Goal: Entertainment & Leisure: Consume media (video, audio)

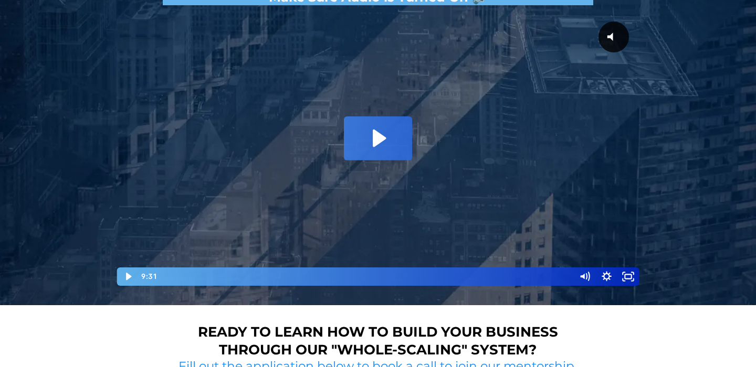
scroll to position [178, 0]
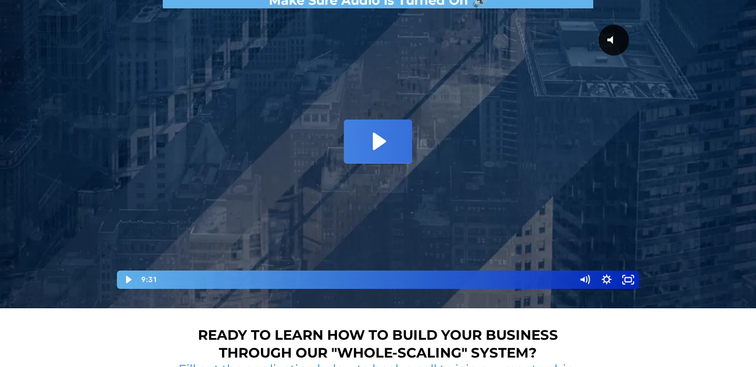
click at [349, 157] on icon "Play Video: David Choi - Whole-Scaling VSL V.2 (short)" at bounding box center [378, 142] width 68 height 44
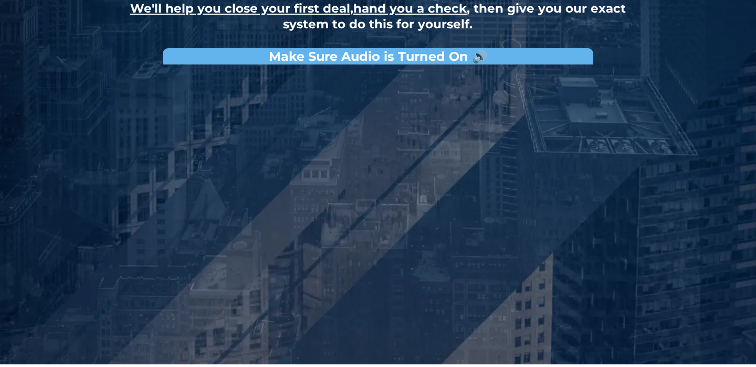
scroll to position [141, 0]
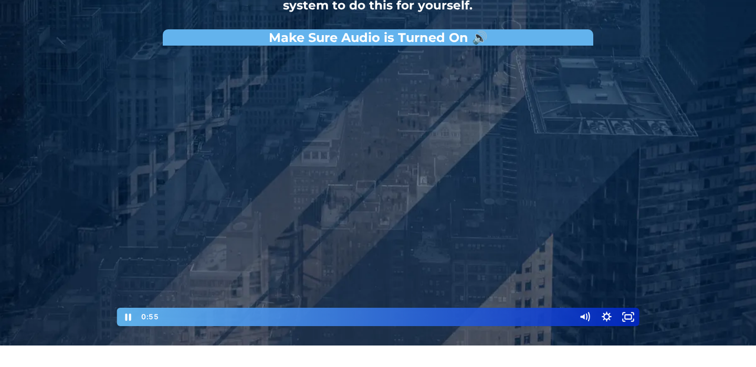
click at [301, 215] on div at bounding box center [377, 189] width 525 height 277
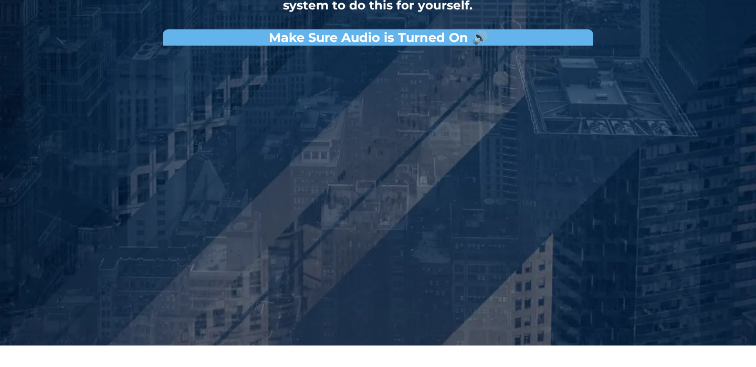
click at [301, 215] on div at bounding box center [377, 189] width 525 height 277
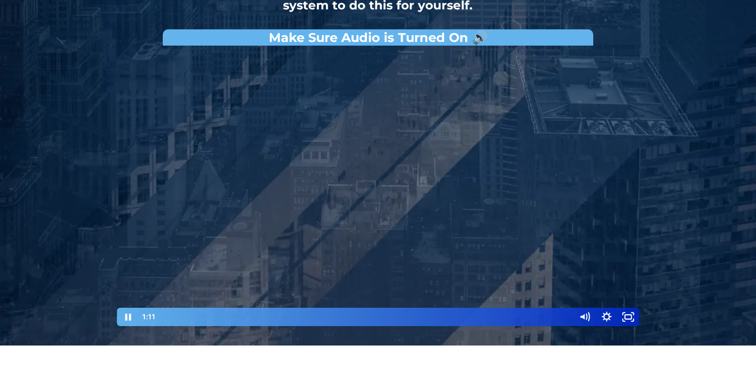
click at [309, 224] on div at bounding box center [377, 189] width 525 height 277
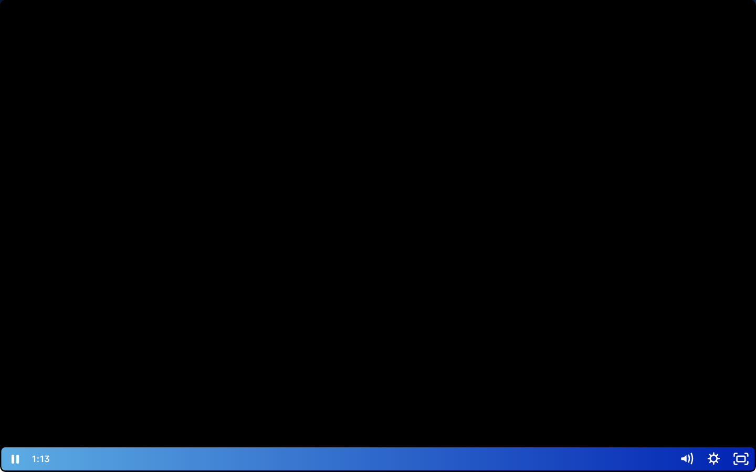
click at [317, 305] on div at bounding box center [378, 236] width 756 height 472
click at [317, 304] on div at bounding box center [378, 236] width 756 height 472
click at [254, 350] on div at bounding box center [378, 236] width 756 height 472
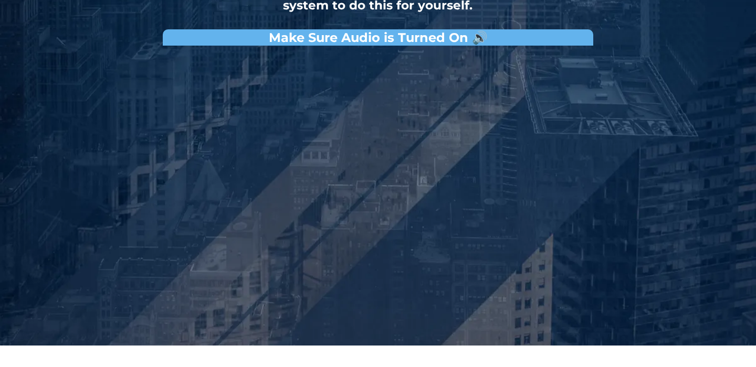
click at [256, 178] on div at bounding box center [377, 189] width 525 height 277
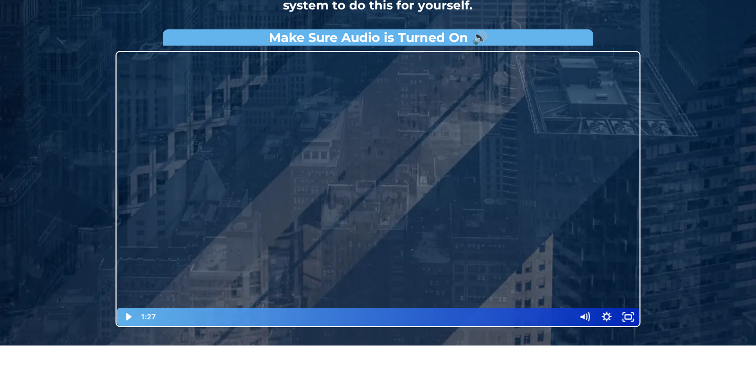
click at [402, 144] on div at bounding box center [377, 189] width 525 height 277
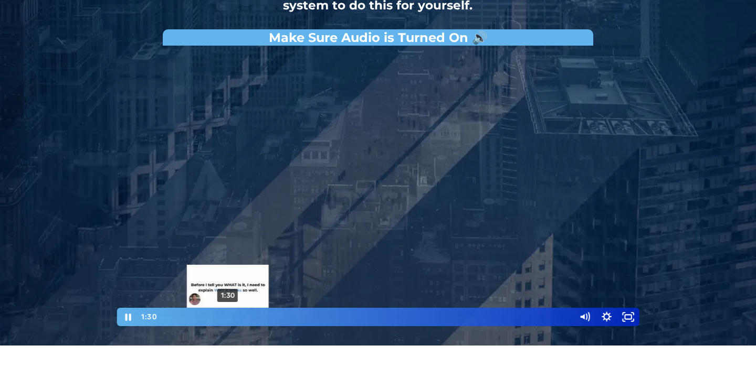
click at [228, 320] on div "Playbar" at bounding box center [228, 317] width 6 height 6
click at [234, 319] on div "1:39" at bounding box center [366, 317] width 404 height 18
click at [241, 318] on div "1:49" at bounding box center [366, 317] width 404 height 18
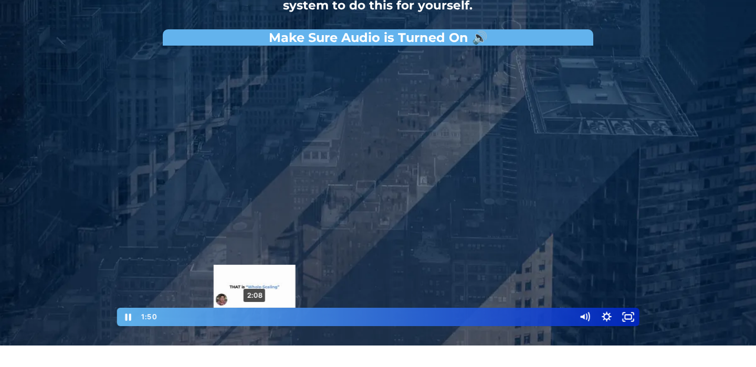
click at [255, 317] on div "2:08" at bounding box center [366, 317] width 404 height 18
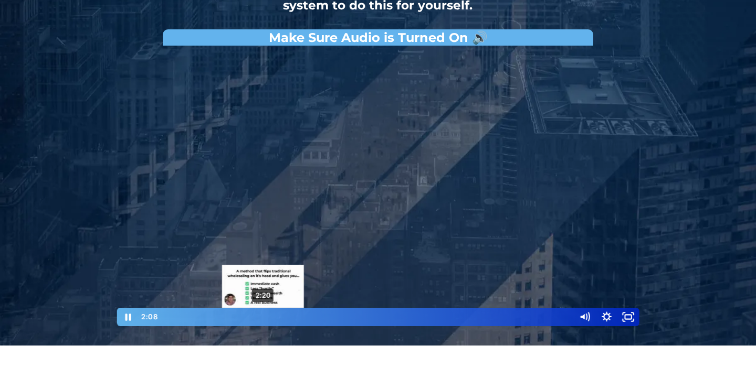
click at [265, 317] on div "2:20" at bounding box center [366, 317] width 404 height 18
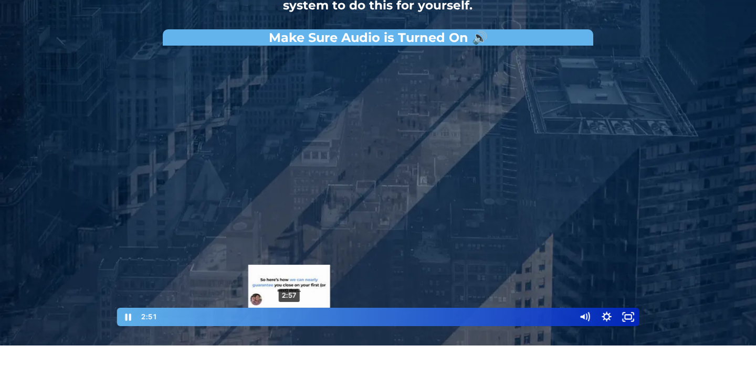
click at [289, 315] on div "2:57" at bounding box center [366, 317] width 404 height 18
click at [292, 315] on div "Playbar" at bounding box center [291, 317] width 6 height 6
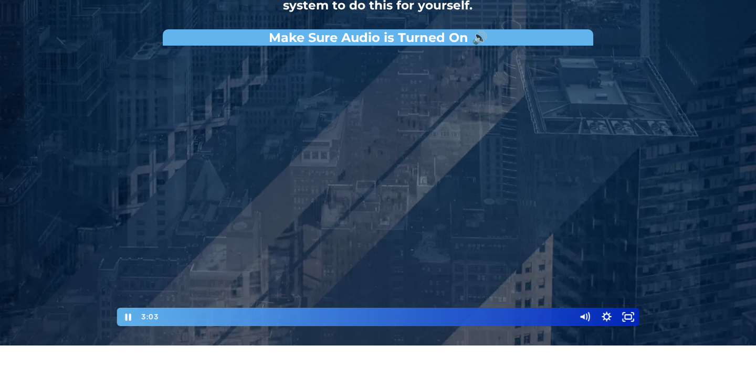
click at [312, 268] on div at bounding box center [377, 189] width 525 height 277
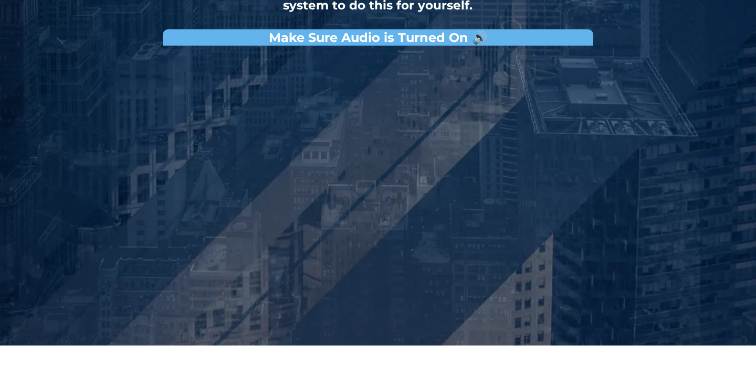
click at [312, 268] on div at bounding box center [377, 189] width 525 height 277
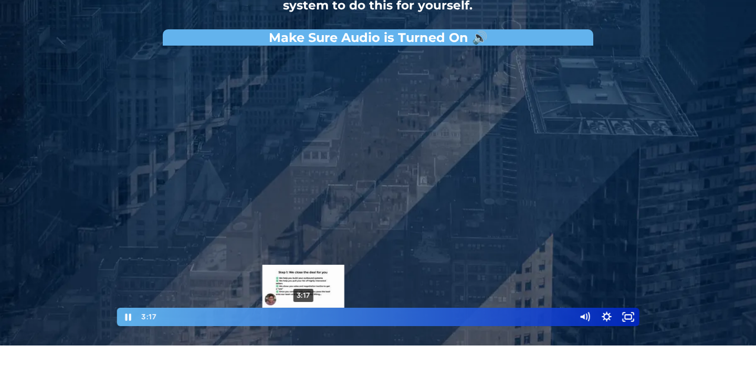
click at [303, 319] on div "3:17" at bounding box center [366, 317] width 404 height 18
click at [307, 319] on div "3:21" at bounding box center [366, 317] width 404 height 18
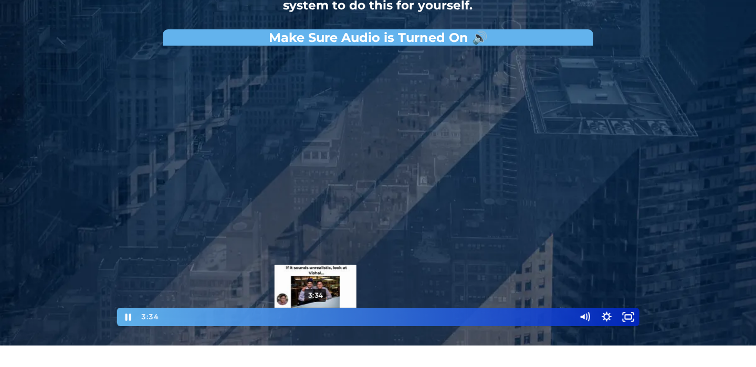
click at [315, 318] on div "Playbar" at bounding box center [315, 317] width 6 height 6
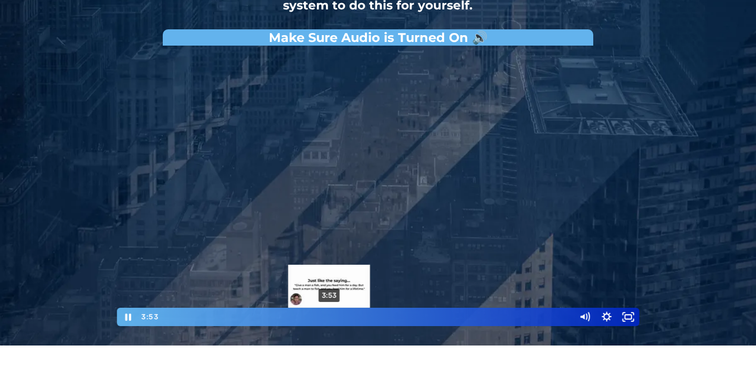
click at [329, 317] on div "3:53" at bounding box center [366, 317] width 404 height 18
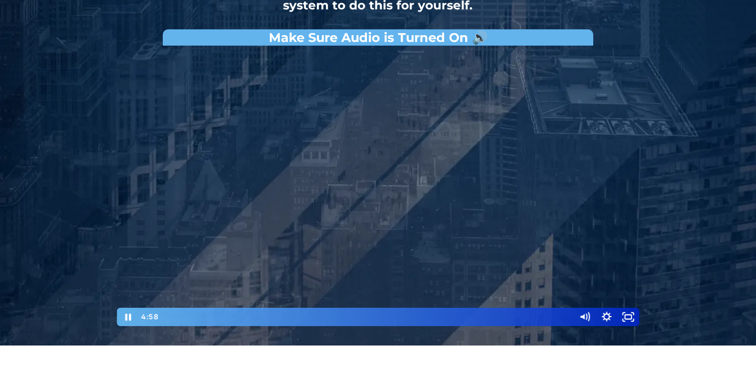
click at [402, 161] on div at bounding box center [377, 189] width 525 height 277
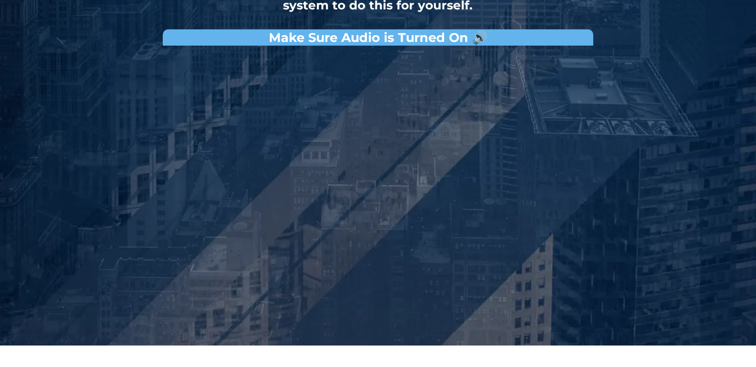
click at [391, 165] on div at bounding box center [377, 189] width 525 height 277
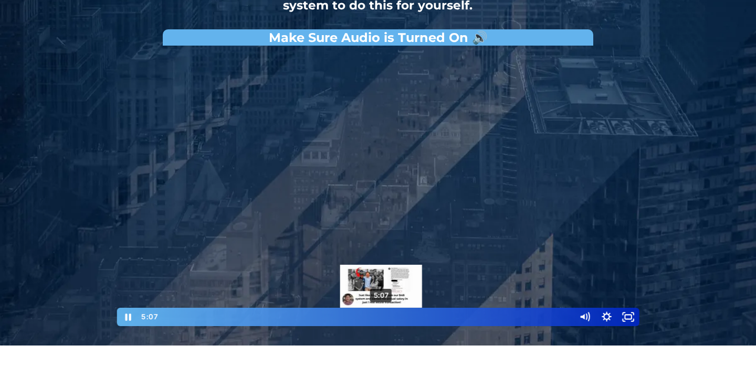
click at [381, 317] on div "5:07" at bounding box center [366, 317] width 404 height 18
click at [386, 317] on div "5:13" at bounding box center [366, 317] width 404 height 18
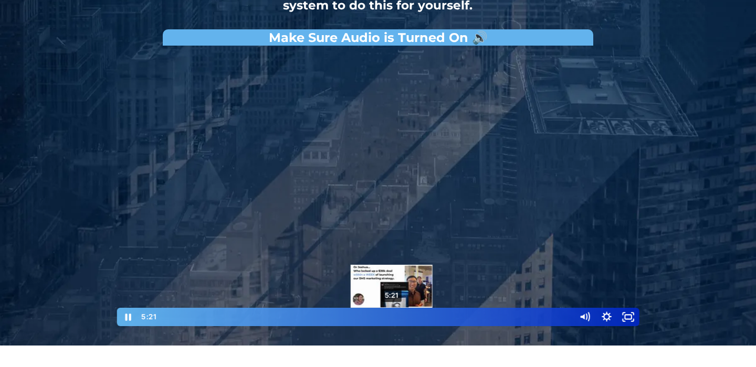
click at [392, 317] on div "5:21" at bounding box center [366, 317] width 404 height 18
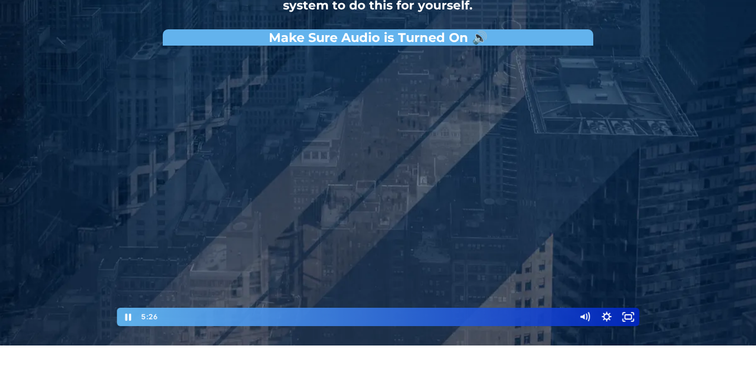
click at [269, 270] on div at bounding box center [377, 189] width 525 height 277
click at [266, 266] on div at bounding box center [377, 189] width 525 height 277
click at [395, 227] on div at bounding box center [377, 189] width 525 height 277
